Goal: Information Seeking & Learning: Learn about a topic

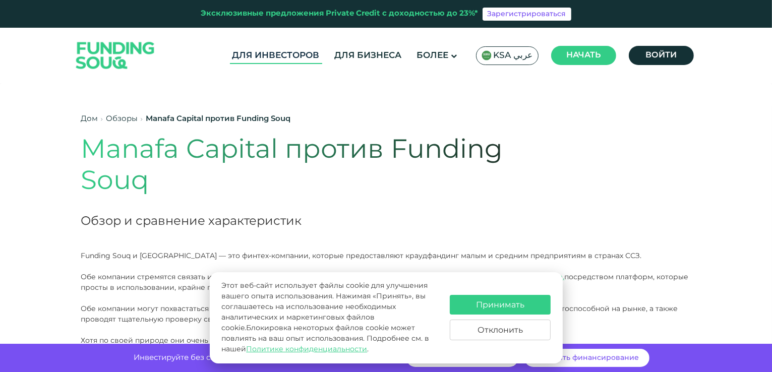
click at [256, 50] on link "Для инвесторов" at bounding box center [276, 55] width 92 height 17
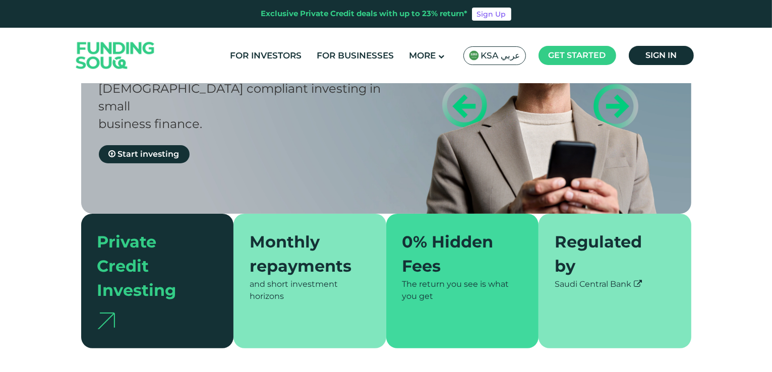
scroll to position [151, 0]
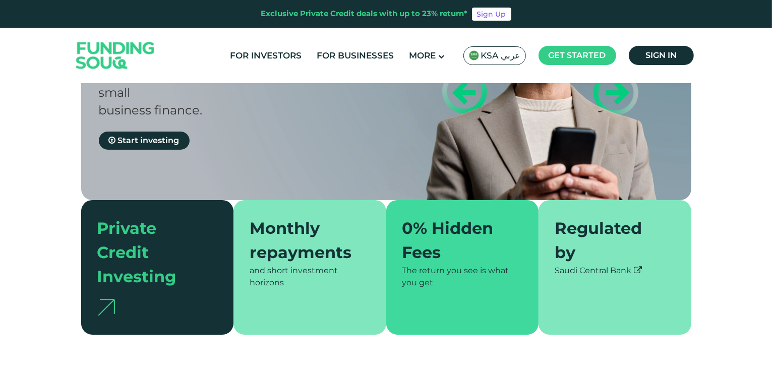
type tc-range-slider "4"
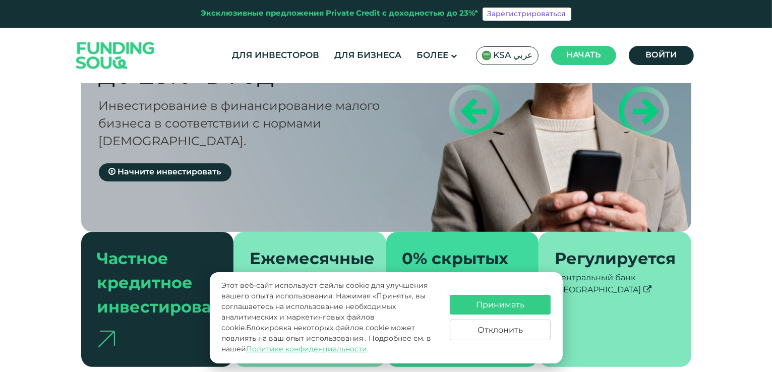
click at [719, 175] on div "Получайте регулярный доход До 23% В год Инвестирование в финансирование малого …" at bounding box center [386, 153] width 772 height 428
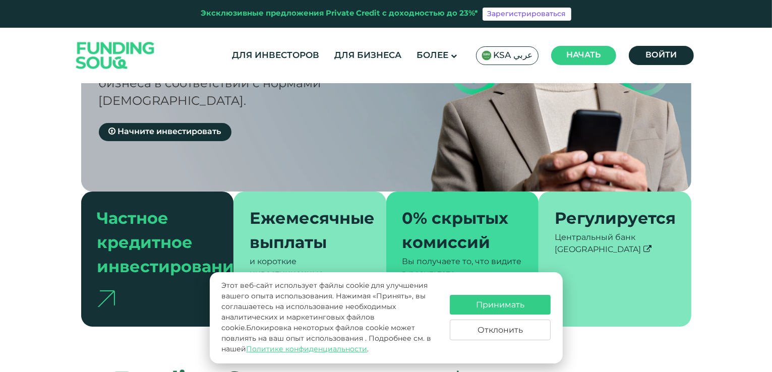
scroll to position [202, 0]
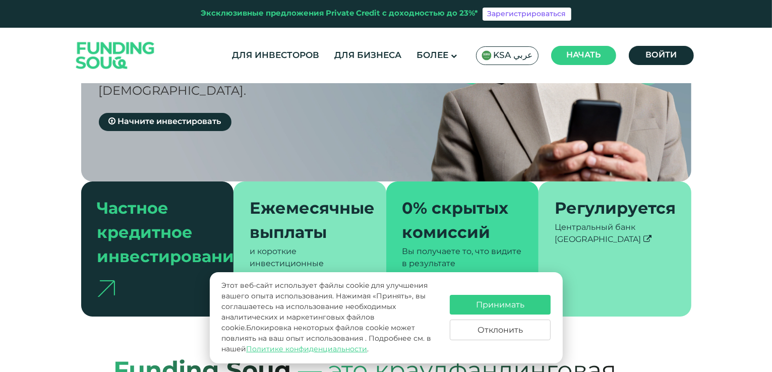
drag, startPoint x: 98, startPoint y: 269, endPoint x: 103, endPoint y: 274, distance: 7.1
click at [103, 280] on img at bounding box center [106, 288] width 18 height 17
click at [117, 216] on font "Частное кредитное инвестирование" at bounding box center [171, 234] width 148 height 64
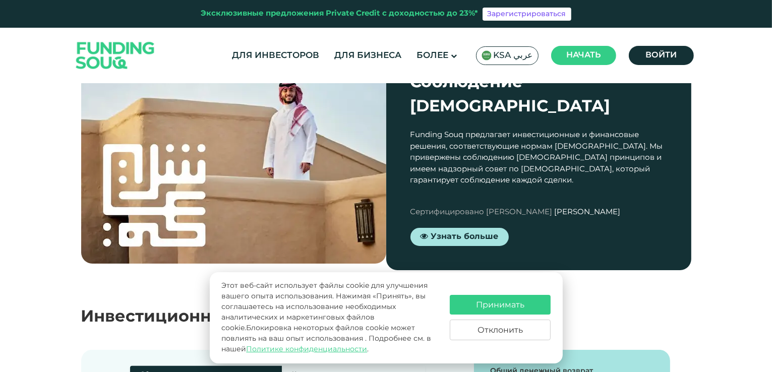
scroll to position [1009, 0]
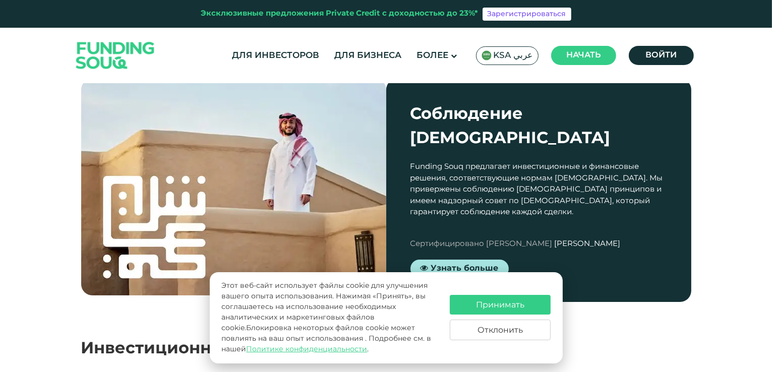
click at [480, 302] on font "Принимать" at bounding box center [500, 306] width 48 height 8
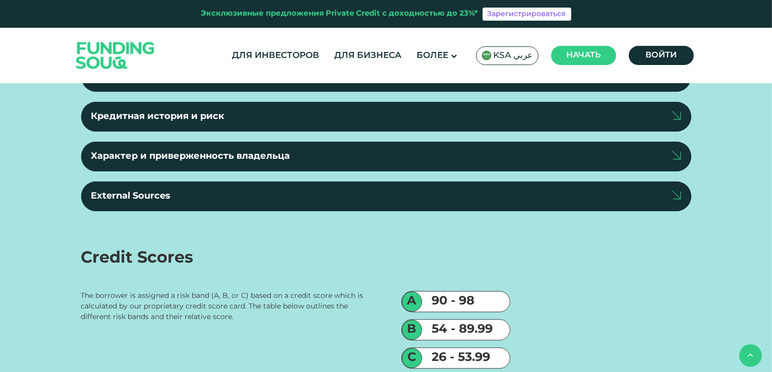
scroll to position [2118, 0]
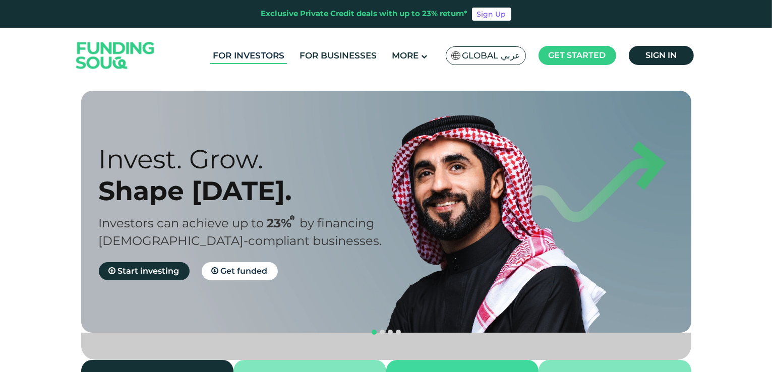
click at [243, 57] on link "For Investors" at bounding box center [248, 55] width 77 height 17
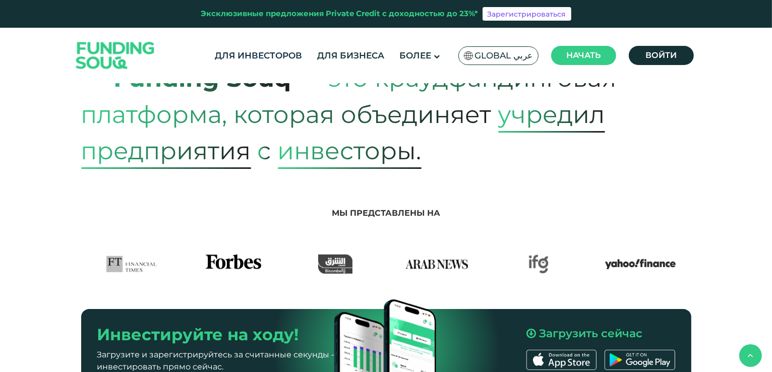
scroll to position [561, 0]
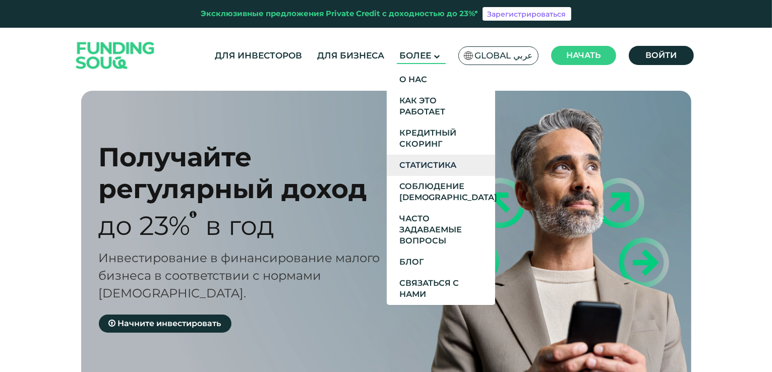
click at [436, 171] on link "Статистика" at bounding box center [441, 165] width 108 height 21
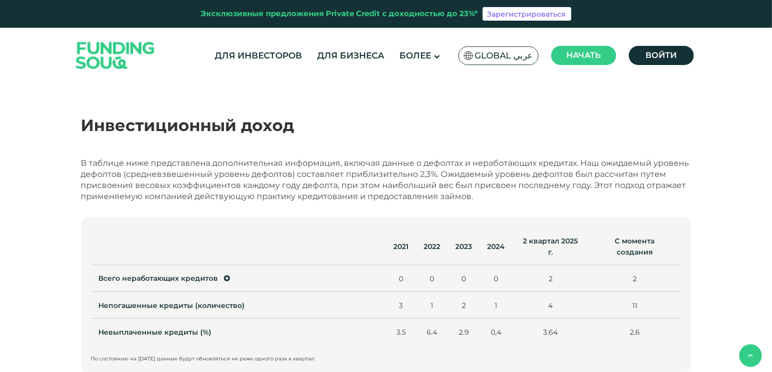
scroll to position [478, 0]
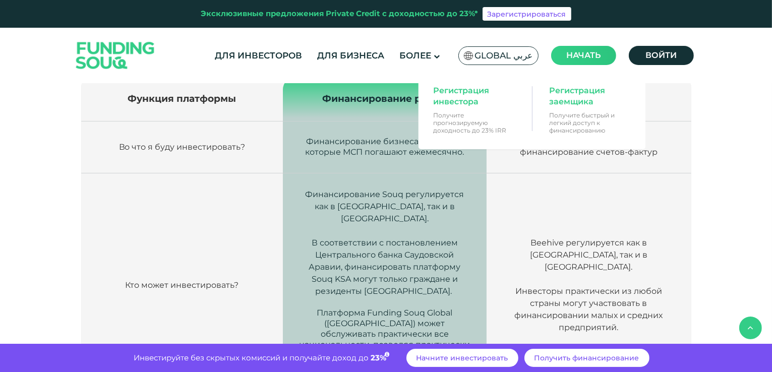
scroll to position [341, 0]
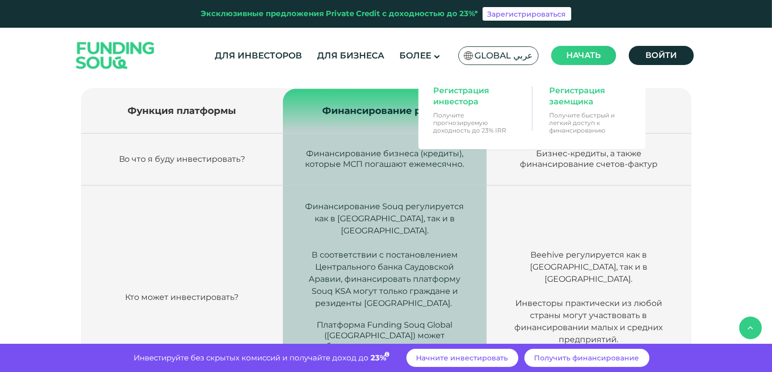
scroll to position [353, 0]
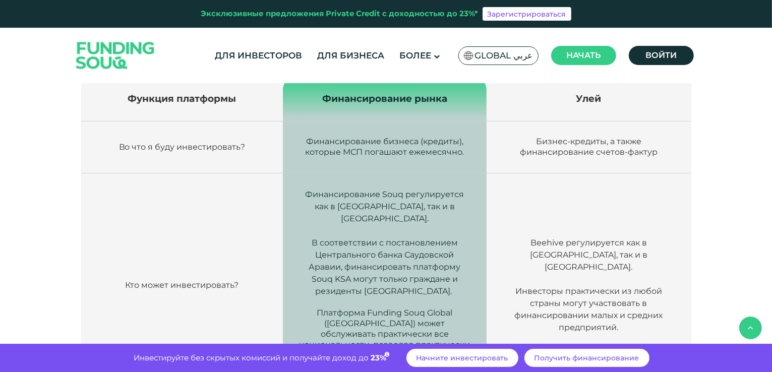
click at [668, 188] on td "Beehive регулируется как в ОАЭ, так и в Омане. Инвесторы практически из любой с…" at bounding box center [589, 286] width 204 height 224
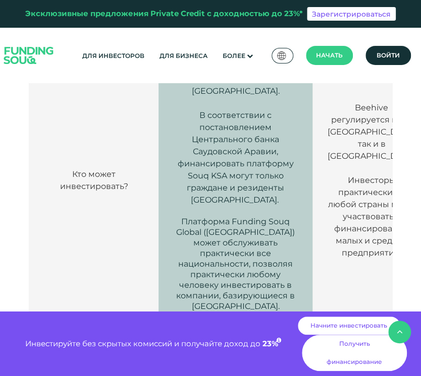
scroll to position [504, 0]
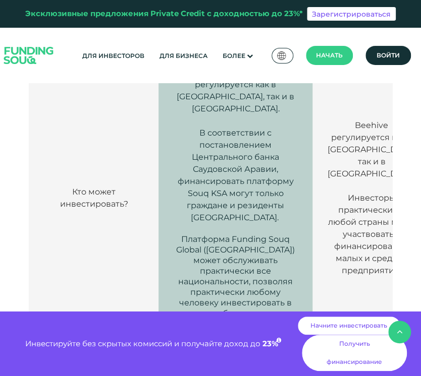
click at [205, 127] on p at bounding box center [236, 121] width 124 height 12
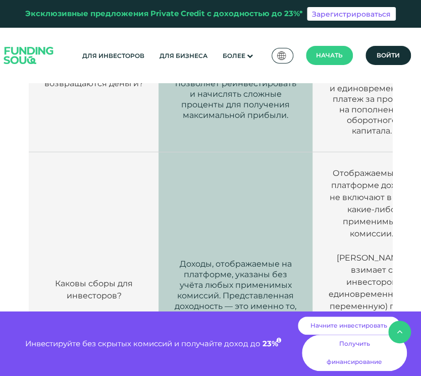
scroll to position [1412, 0]
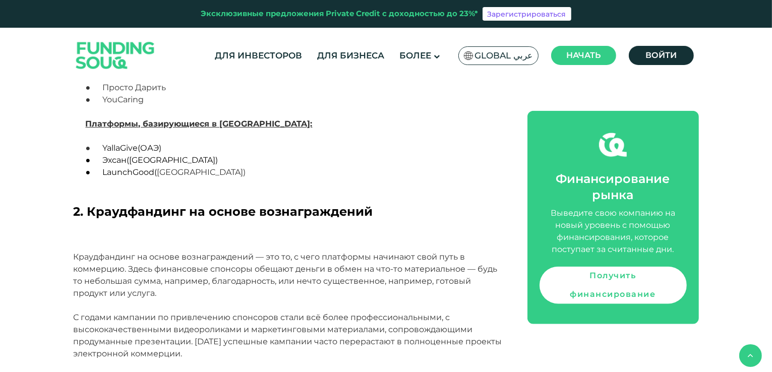
scroll to position [1211, 0]
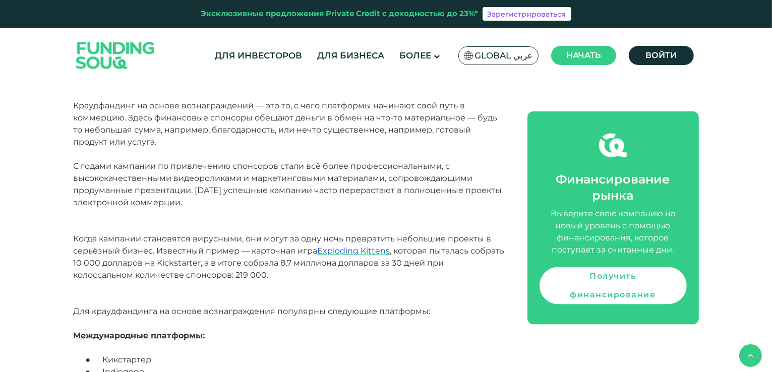
click at [333, 208] on p "С годами кампании по привлечению спонсоров стали всё более профессиональными, с…" at bounding box center [289, 226] width 431 height 133
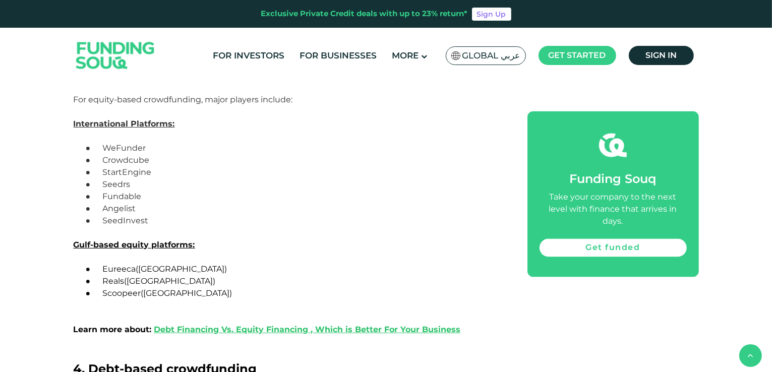
scroll to position [1872, 0]
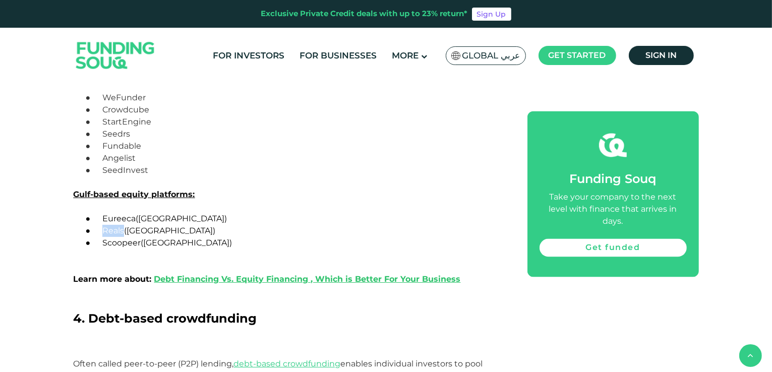
drag, startPoint x: 104, startPoint y: 223, endPoint x: 123, endPoint y: 225, distance: 18.8
click at [123, 226] on span "Reals" at bounding box center [113, 231] width 22 height 10
click at [309, 225] on p "● Reals (UAE)" at bounding box center [301, 231] width 407 height 12
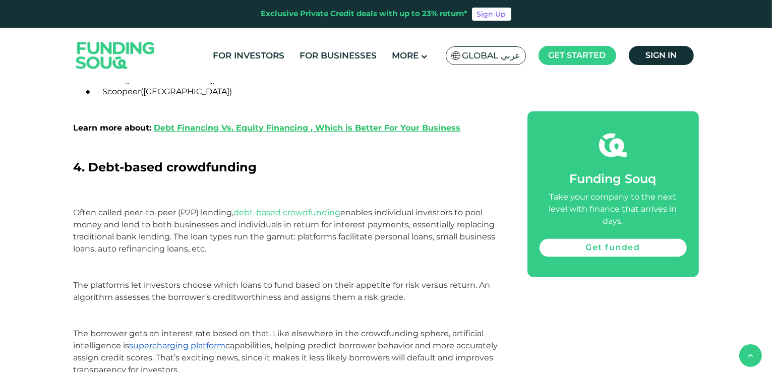
scroll to position [2181, 0]
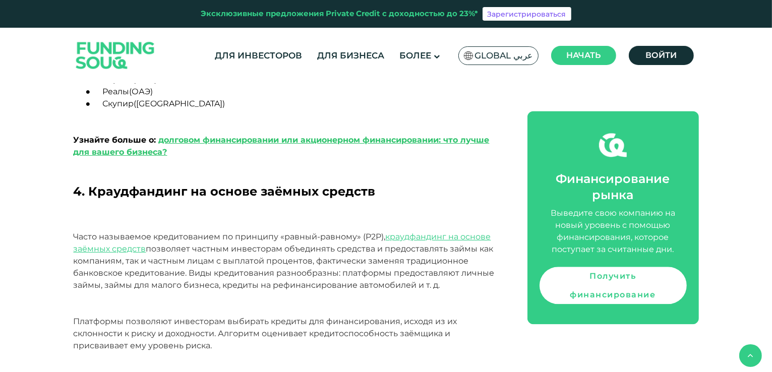
click at [425, 185] on h2 "4. Краудфандинг на основе заёмных средств" at bounding box center [289, 201] width 431 height 36
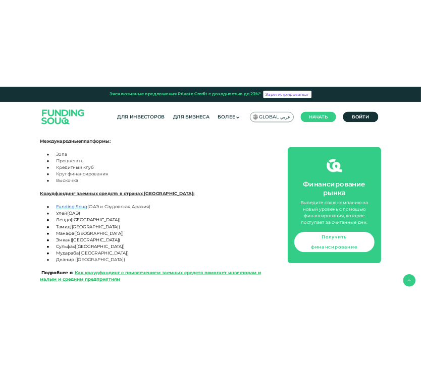
scroll to position [2403, 0]
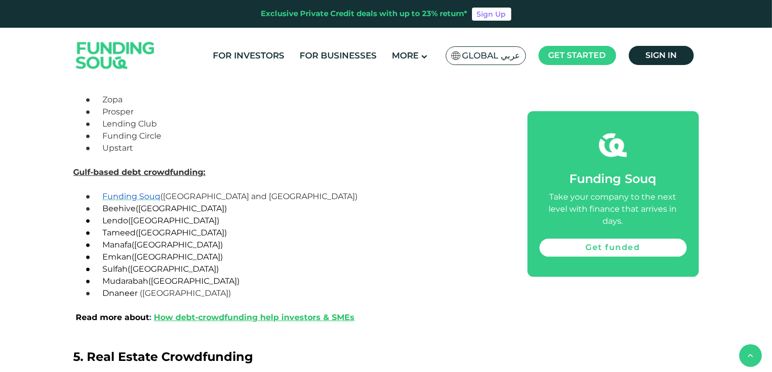
click at [276, 217] on p "● Lendo (Saudi)" at bounding box center [301, 221] width 407 height 12
drag, startPoint x: 103, startPoint y: 219, endPoint x: 134, endPoint y: 217, distance: 30.4
click at [134, 217] on span "● Lendo (Saudi)" at bounding box center [153, 221] width 134 height 10
click at [216, 216] on p "● Lendo (Saudi)" at bounding box center [301, 221] width 407 height 12
click at [339, 216] on p "● Lendo (Saudi)" at bounding box center [301, 221] width 407 height 12
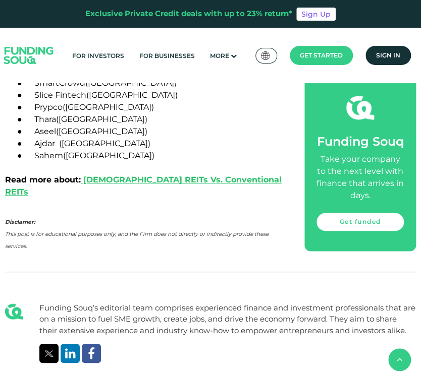
scroll to position [3361, 0]
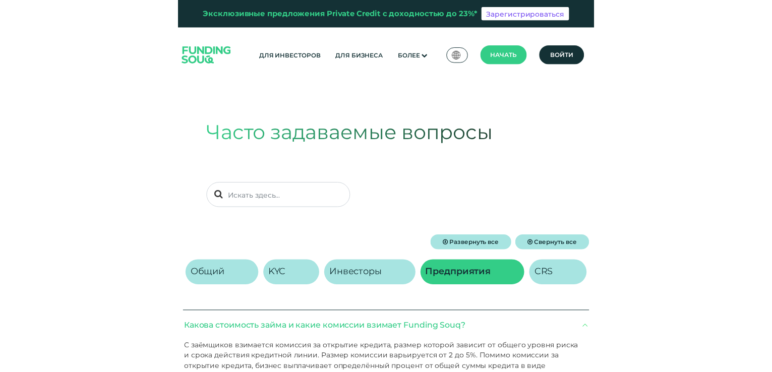
scroll to position [202, 0]
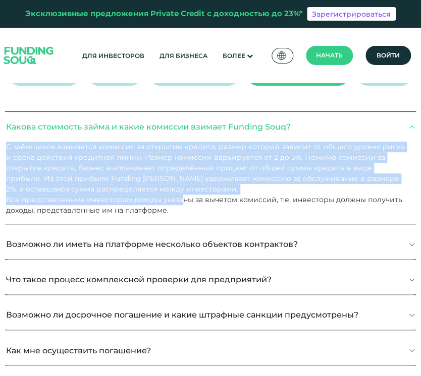
drag, startPoint x: 8, startPoint y: 143, endPoint x: 183, endPoint y: 198, distance: 183.0
click at [183, 198] on div "С заёмщиков взимается комиссия за открытие кредита, размер которой зависит от о…" at bounding box center [210, 183] width 411 height 82
click at [123, 178] on font "С заёмщиков взимается комиссия за открытие кредита, размер которой зависит от о…" at bounding box center [205, 167] width 398 height 51
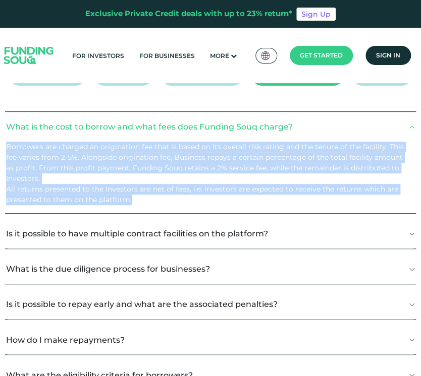
drag, startPoint x: 6, startPoint y: 143, endPoint x: 143, endPoint y: 193, distance: 145.7
click at [143, 193] on div "Borrowers are charged an origination fee that is based on its overall risk rati…" at bounding box center [210, 178] width 411 height 72
copy div "Borrowers are charged an origination fee that is based on its overall risk rati…"
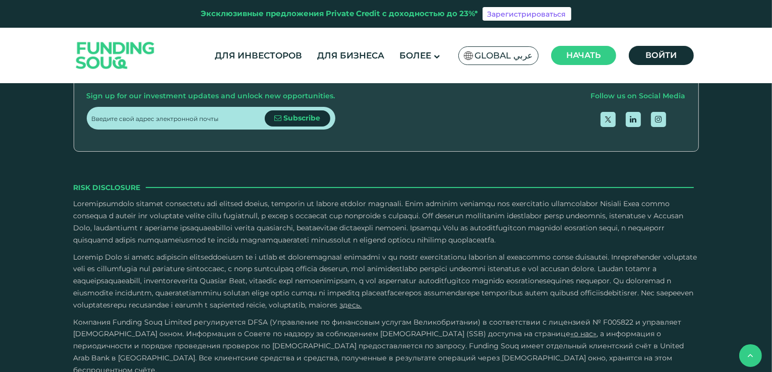
scroll to position [1614, 0]
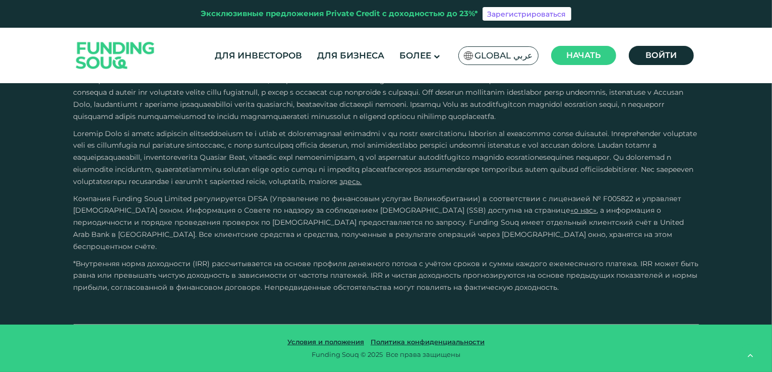
type tc-range-slider "4"
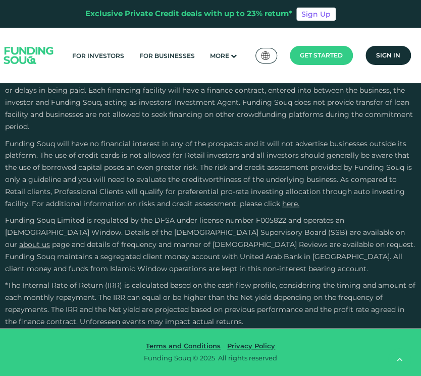
scroll to position [2709, 0]
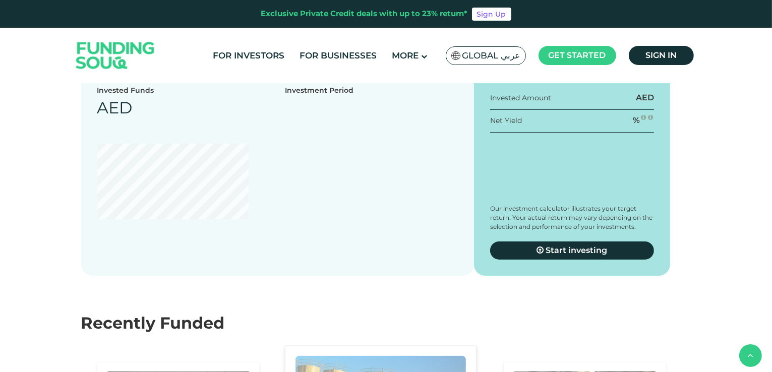
scroll to position [2086, 0]
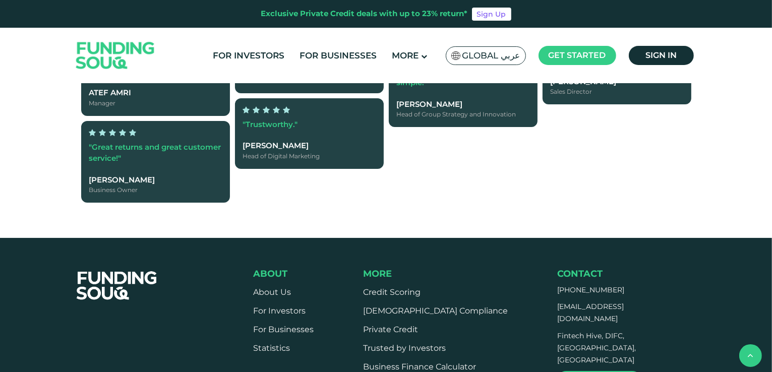
type tc-range-slider "4"
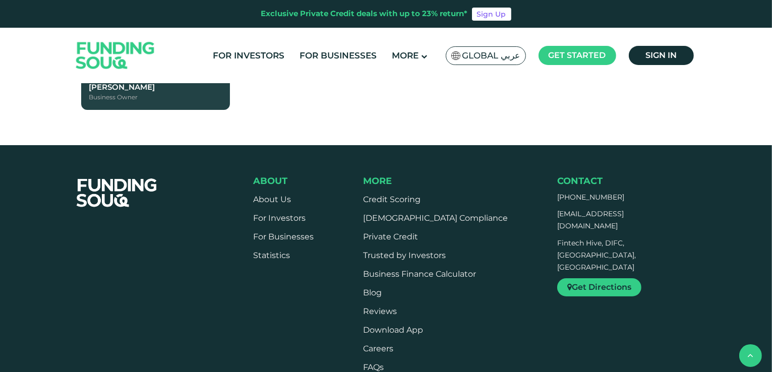
scroll to position [2001, 0]
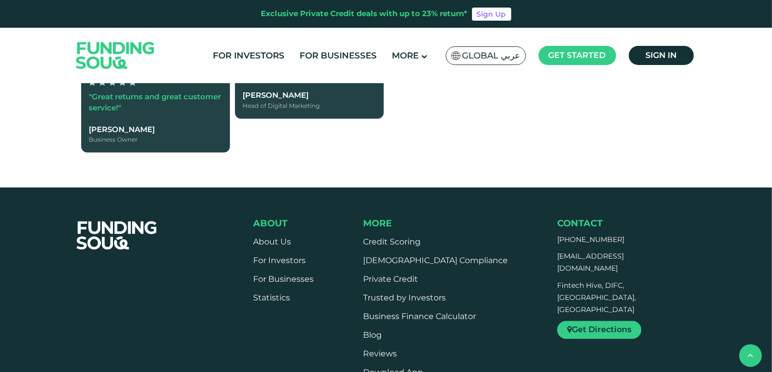
drag, startPoint x: 84, startPoint y: 140, endPoint x: 249, endPoint y: 146, distance: 165.0
copy span "Recently Funded"
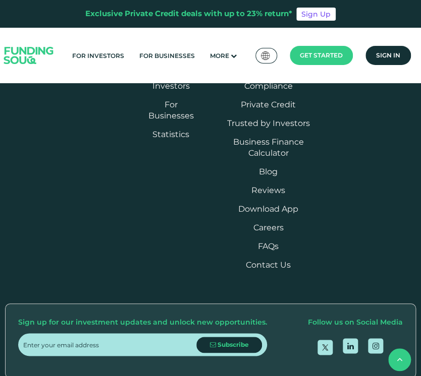
scroll to position [2194, 0]
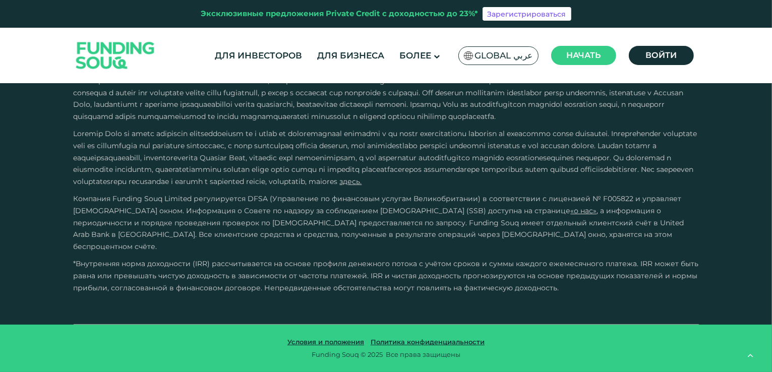
scroll to position [1812, 0]
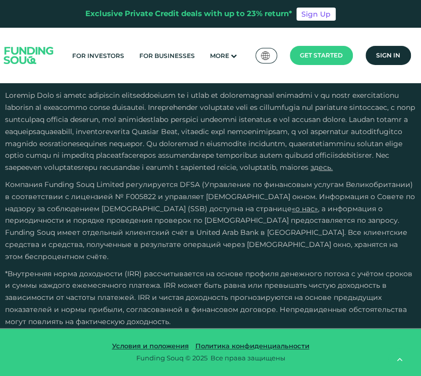
scroll to position [2269, 0]
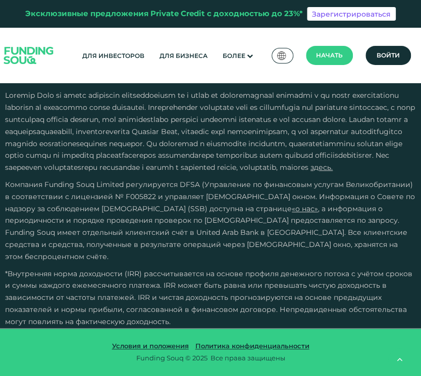
type tc-range-slider "4"
